Goal: Check status: Check status

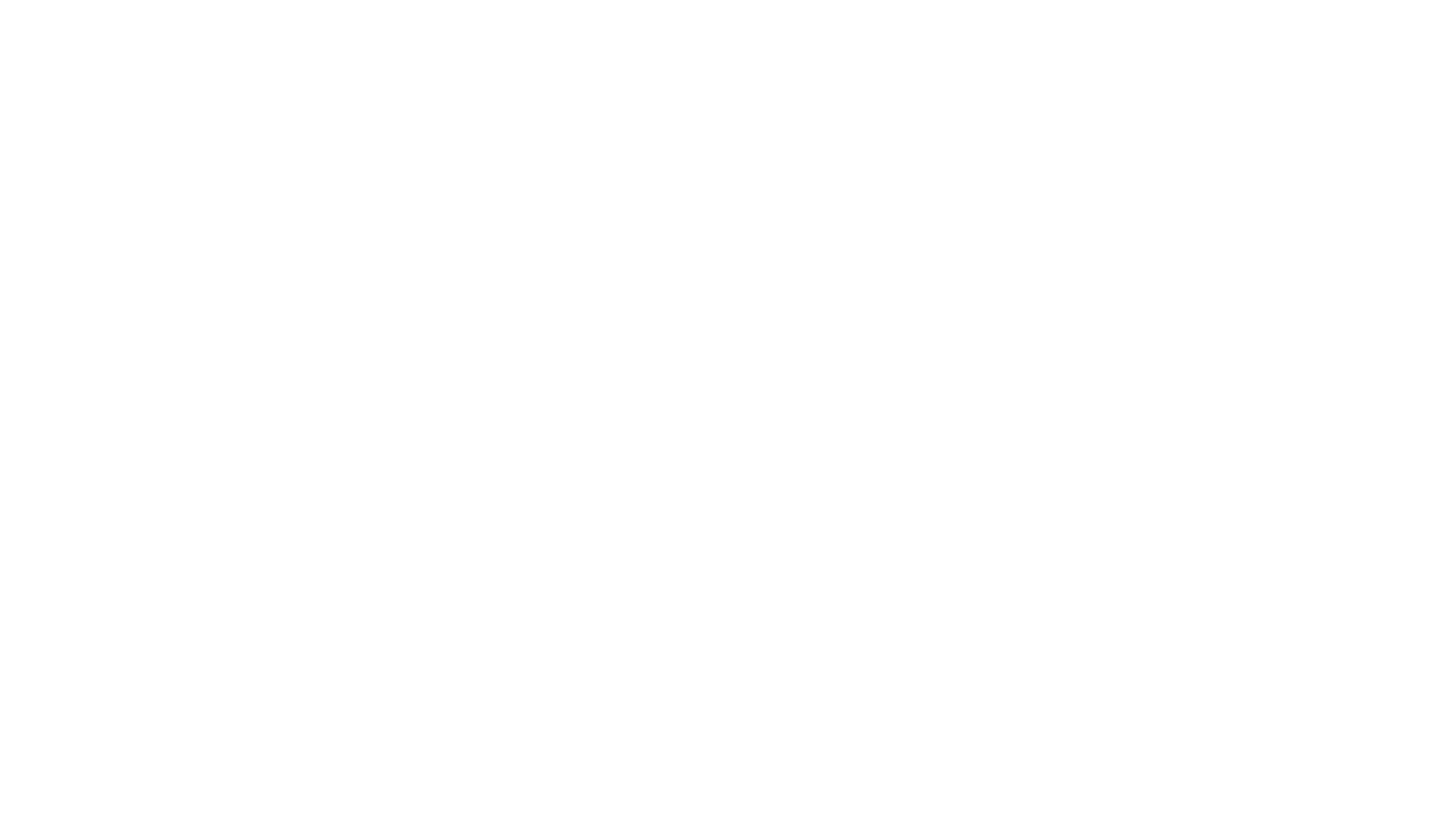
click at [1128, 0] on html at bounding box center [728, 0] width 1456 height 0
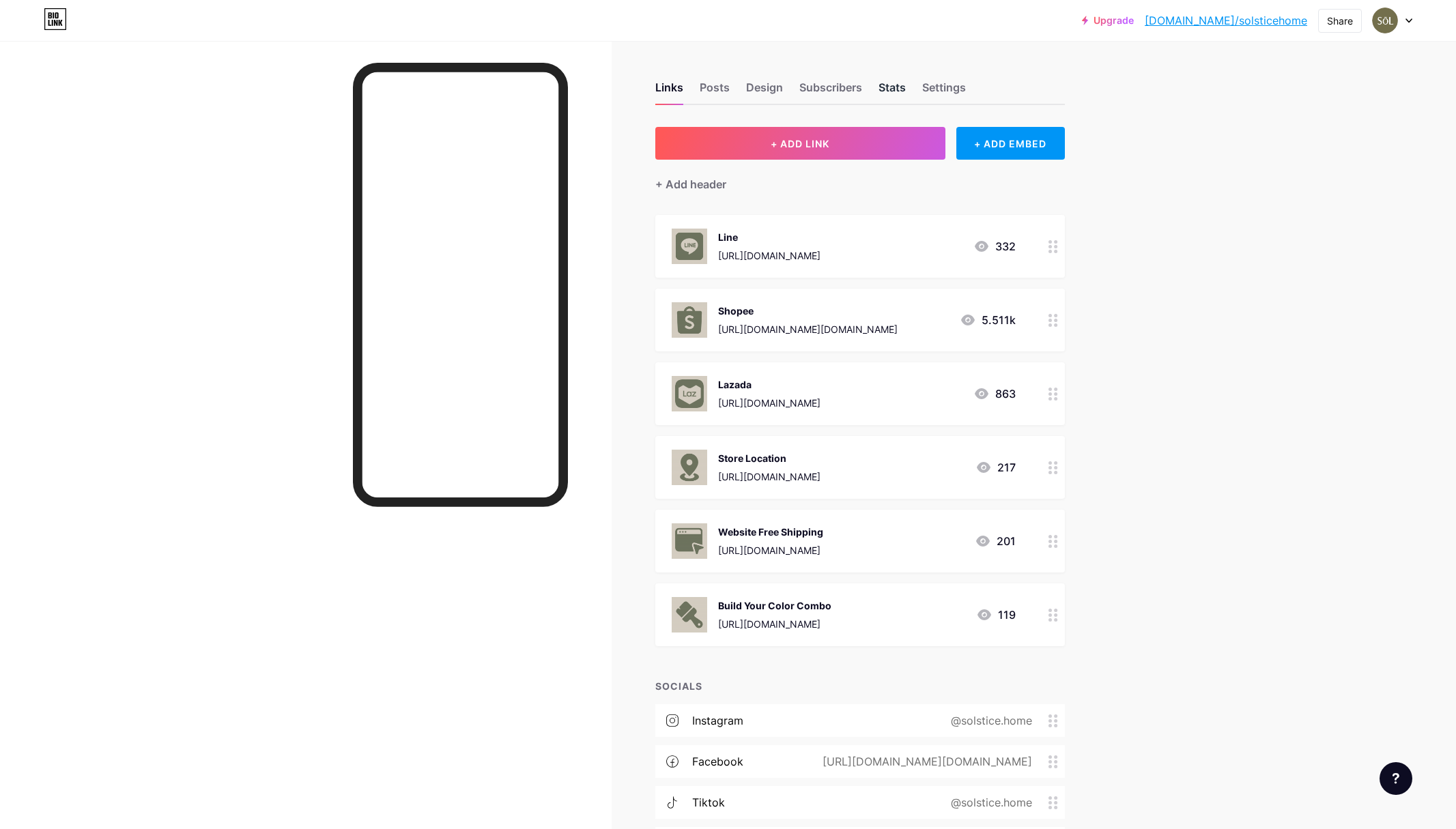
click at [886, 82] on div "Stats" at bounding box center [892, 91] width 27 height 24
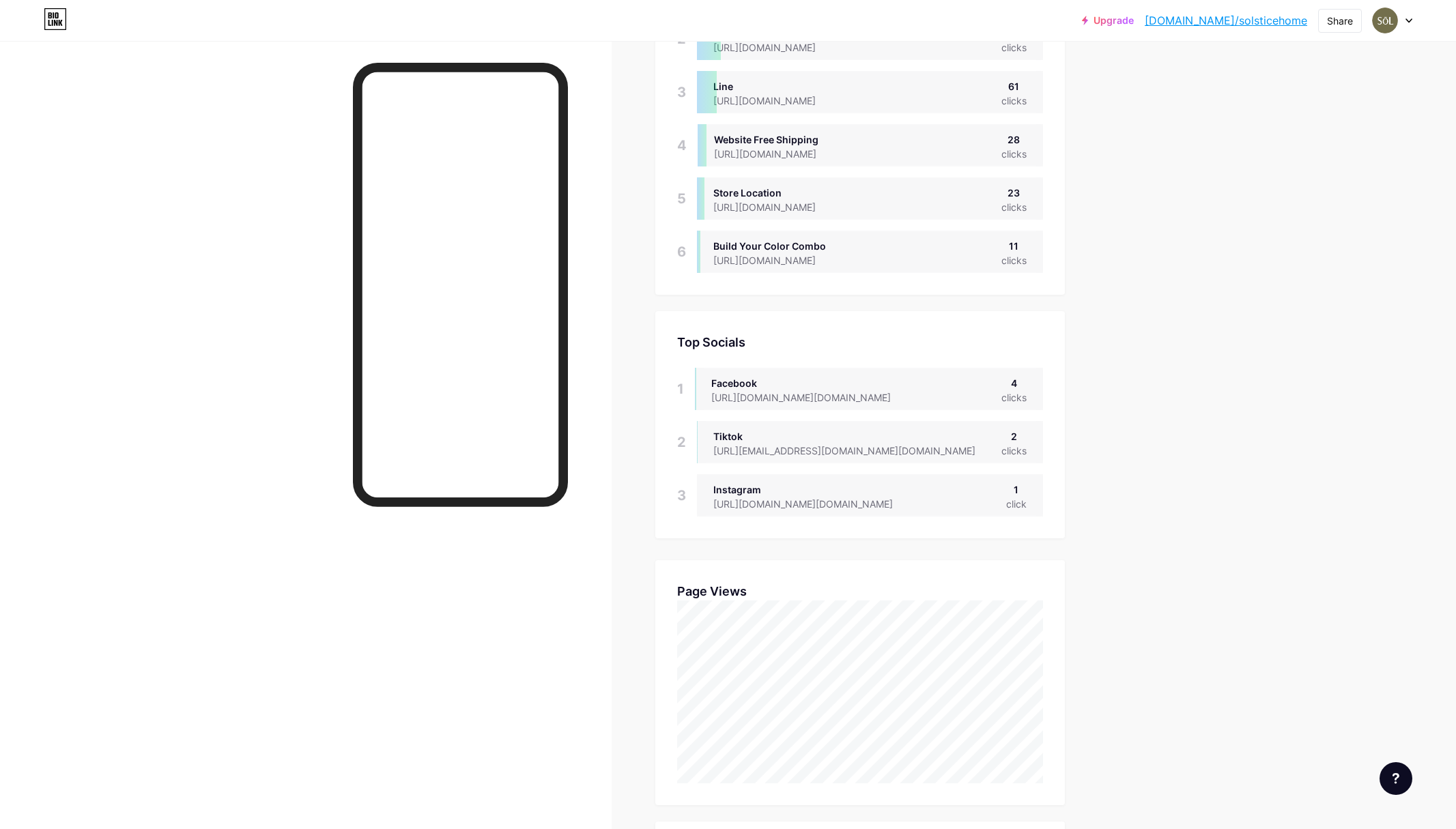
scroll to position [45, 0]
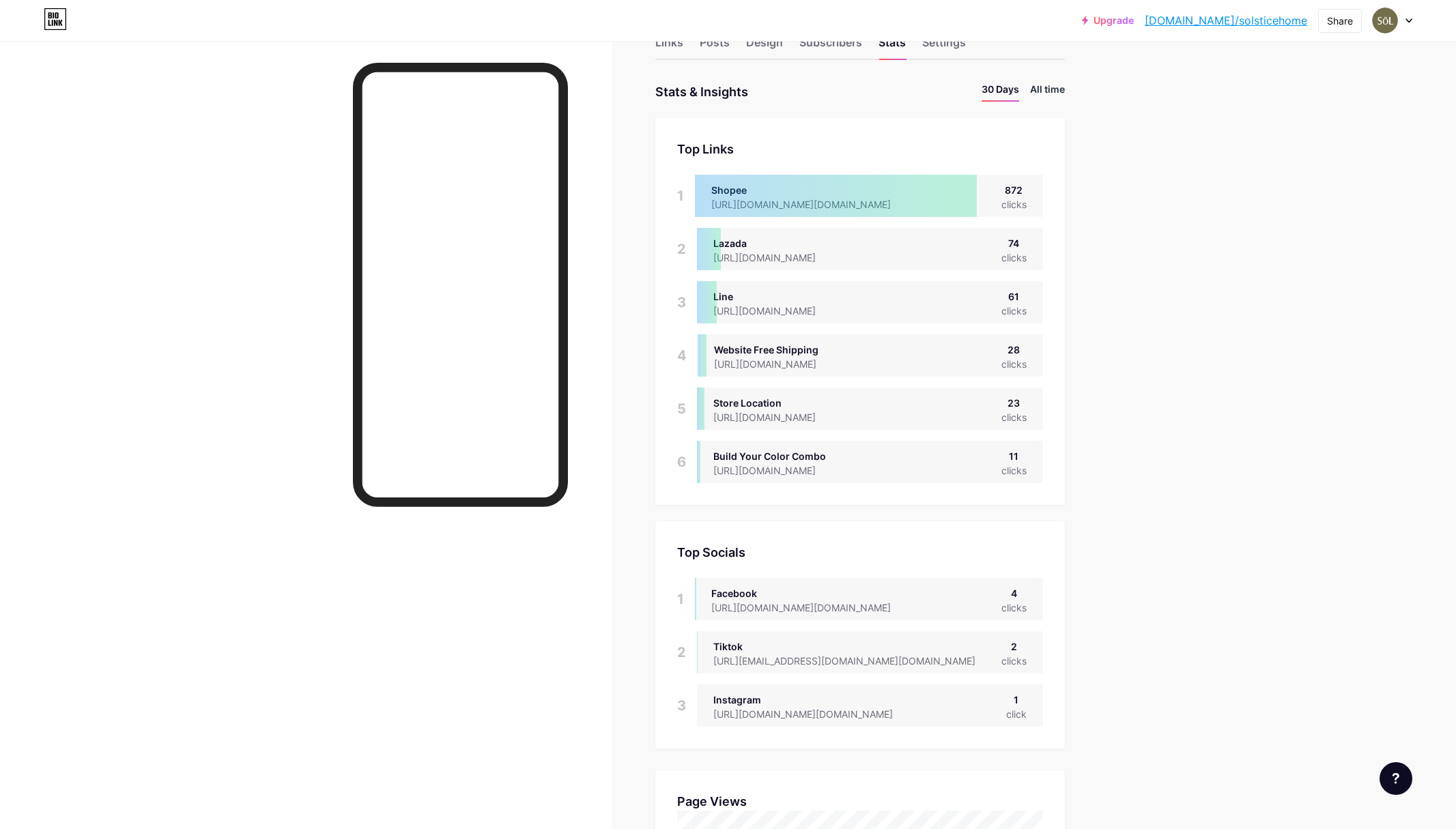
click at [1062, 92] on li "All time" at bounding box center [1047, 91] width 35 height 20
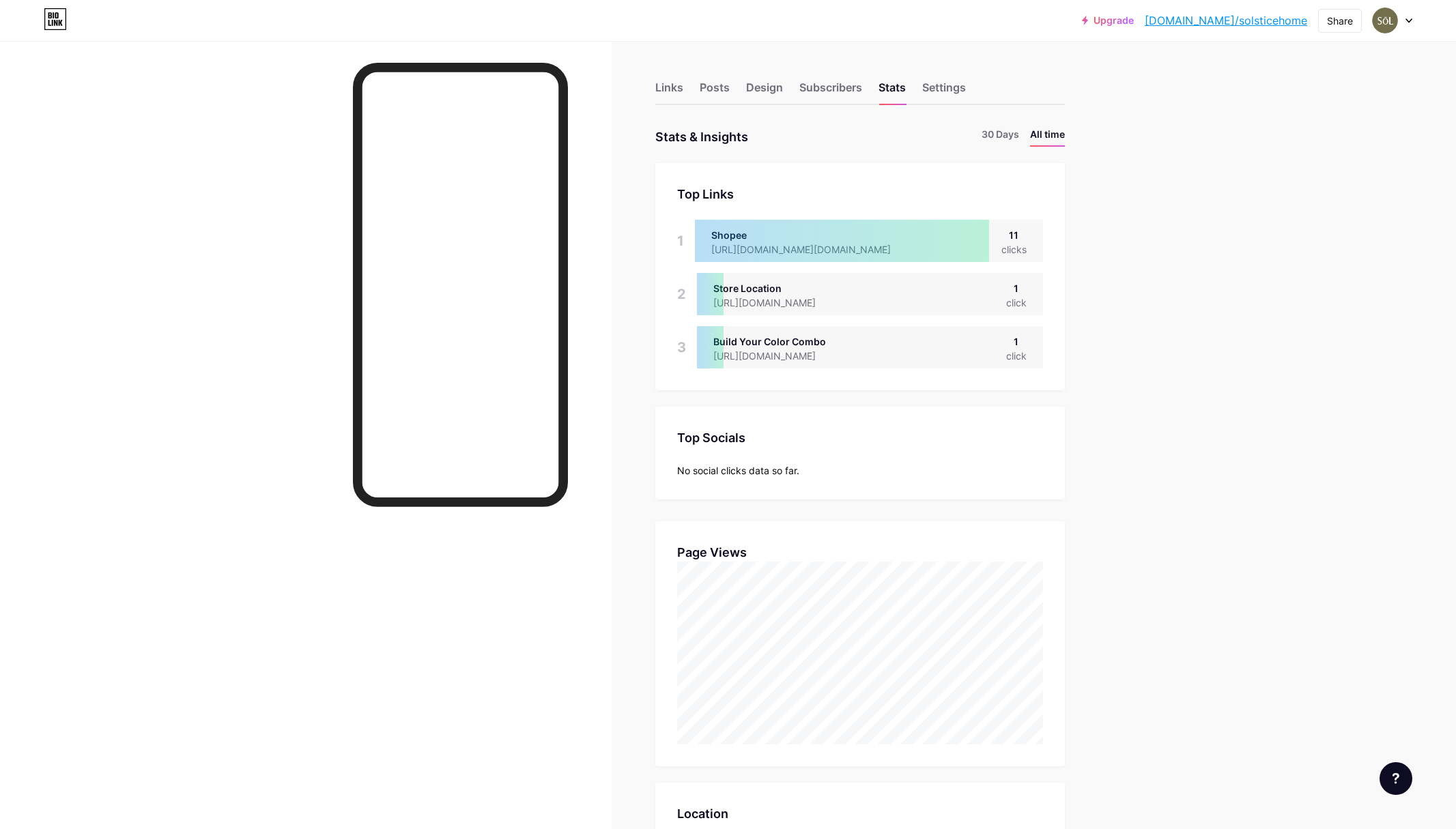
scroll to position [829, 1456]
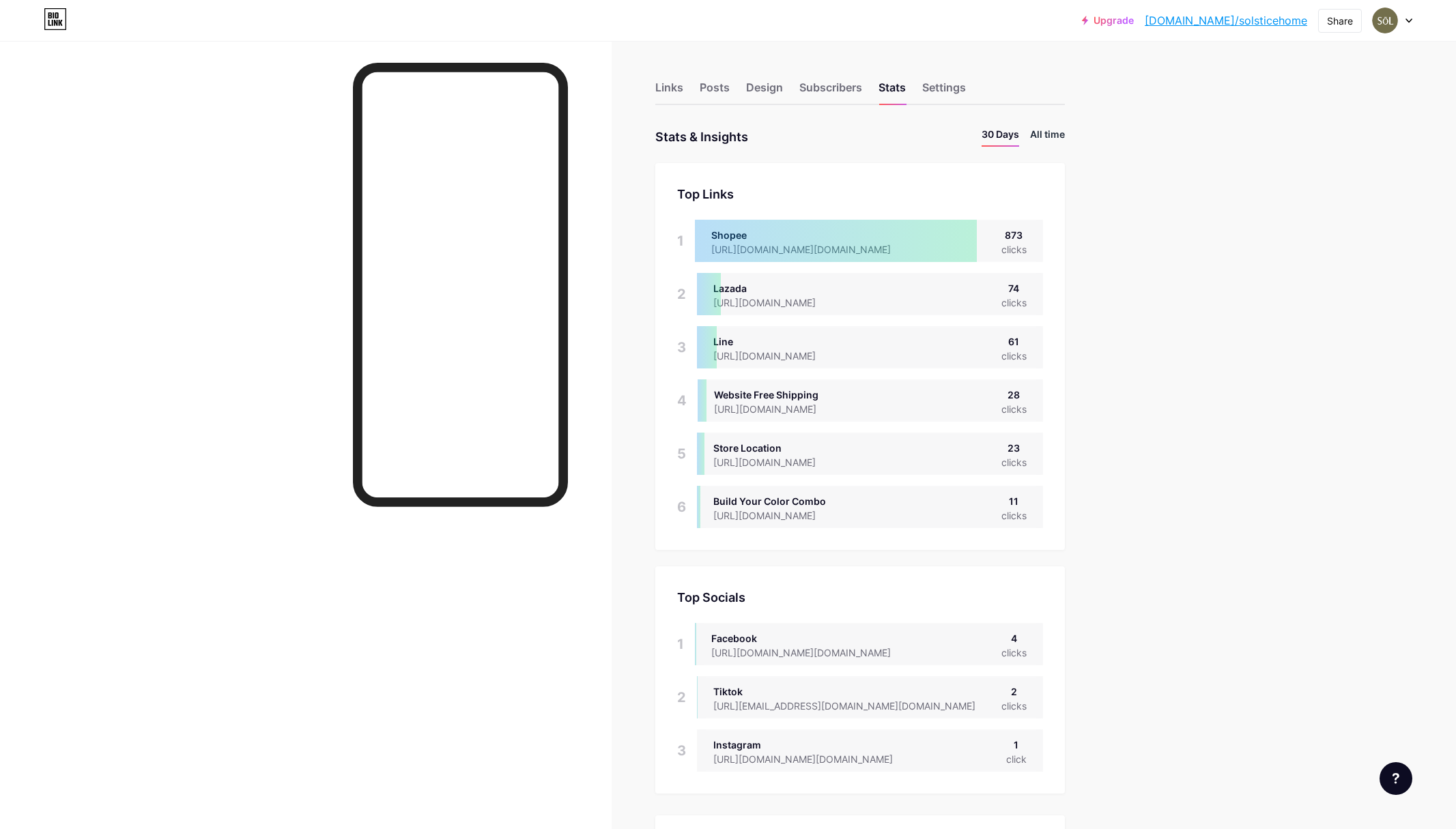
click at [1050, 127] on li "All time" at bounding box center [1047, 137] width 35 height 20
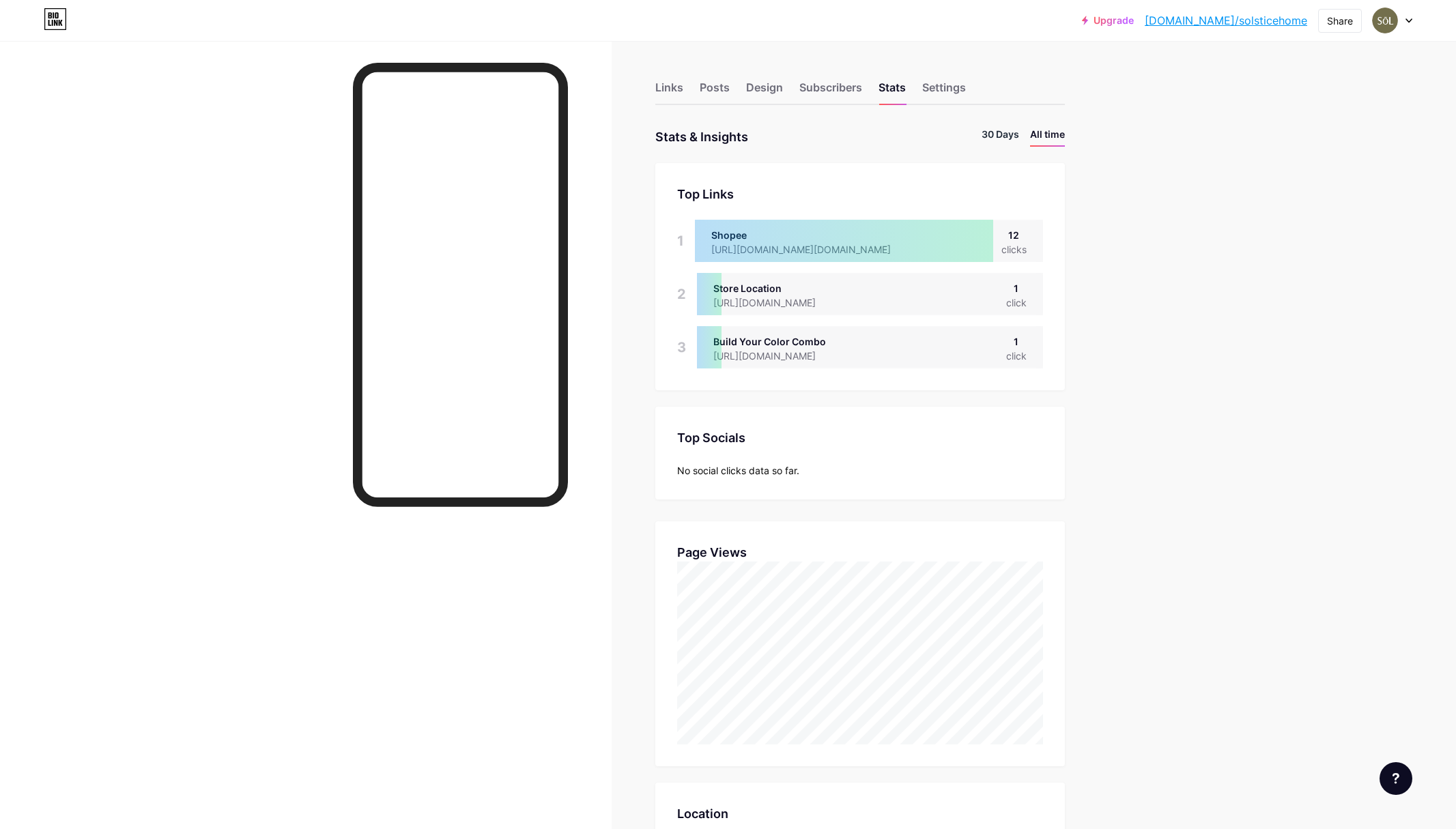
click at [1011, 137] on li "30 Days" at bounding box center [999, 137] width 37 height 20
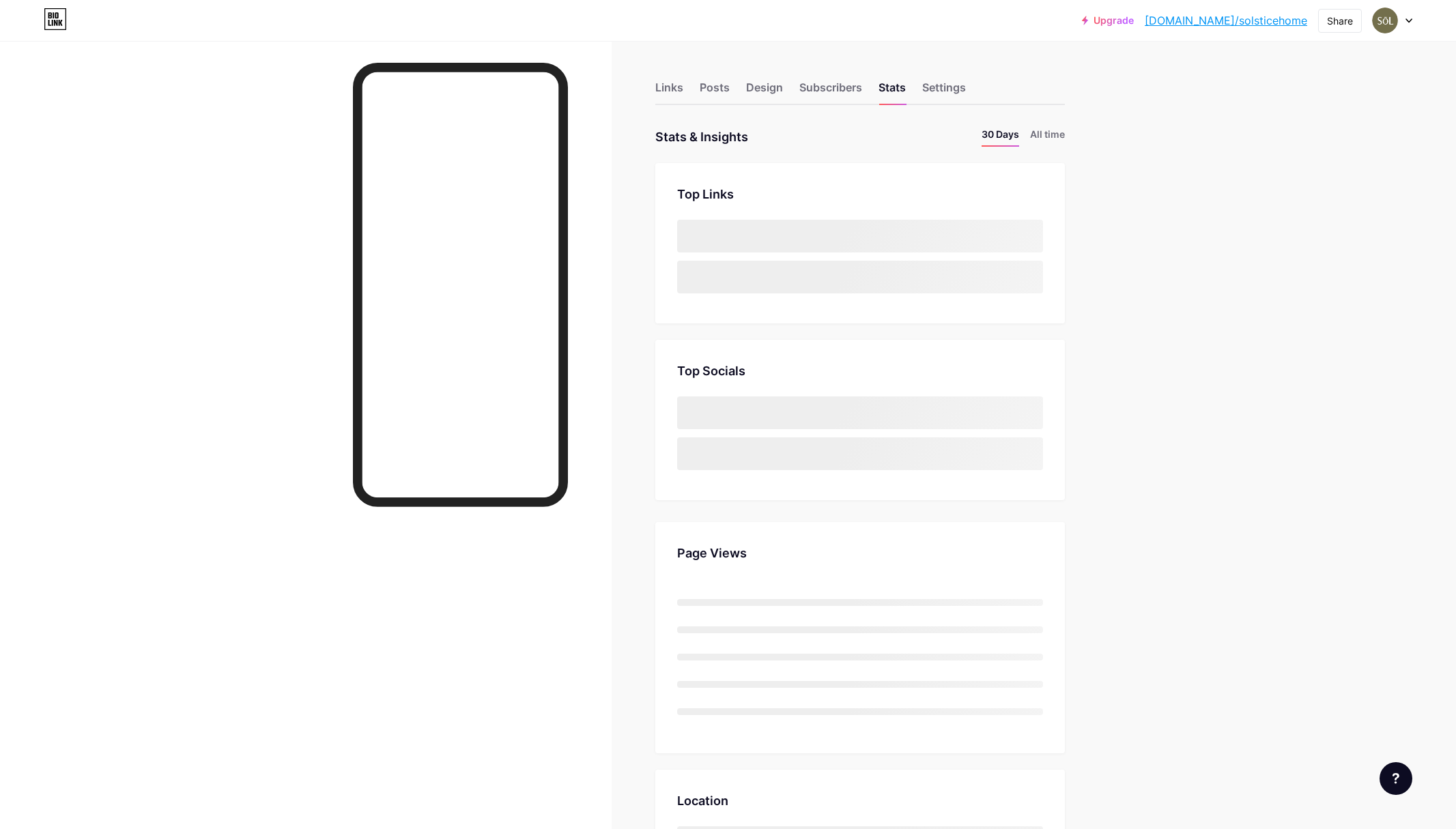
scroll to position [469, 0]
